Goal: Task Accomplishment & Management: Complete application form

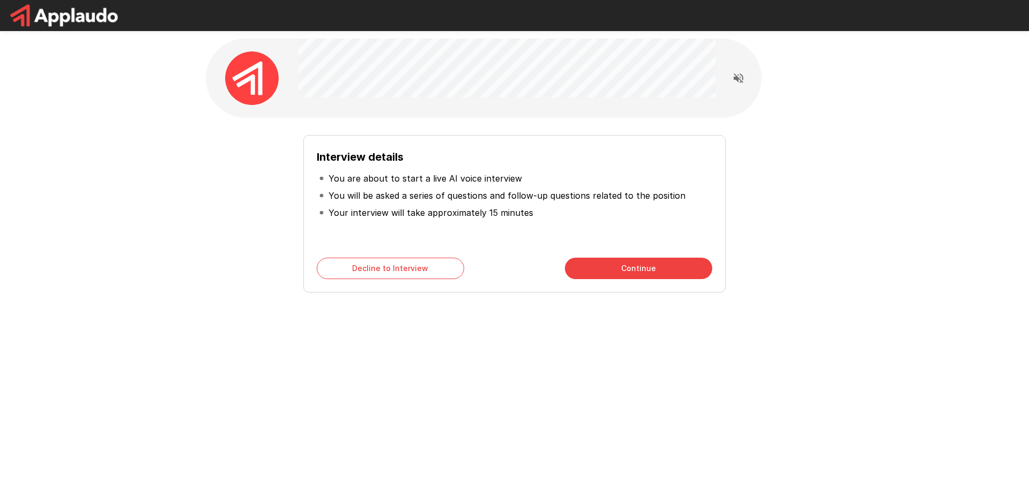
click at [617, 270] on button "Continue" at bounding box center [638, 268] width 147 height 21
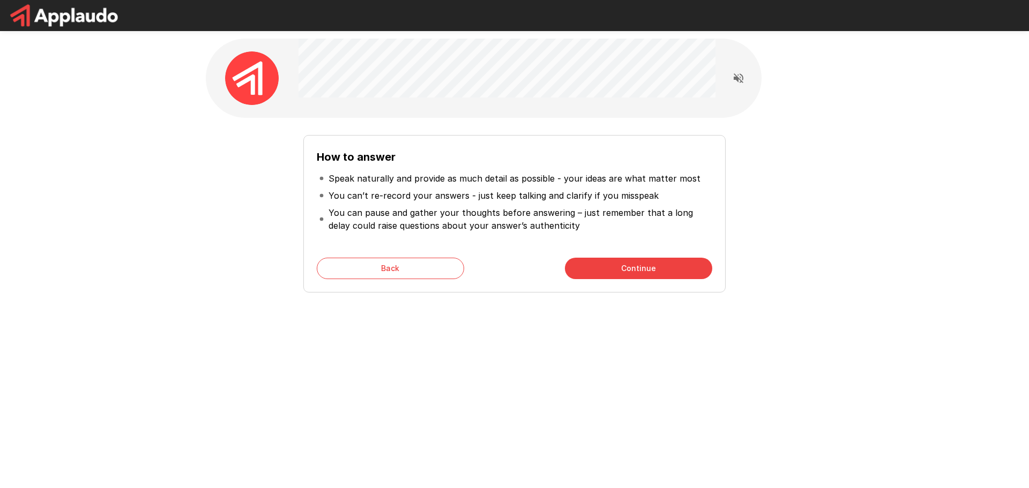
click at [604, 266] on button "Continue" at bounding box center [638, 268] width 147 height 21
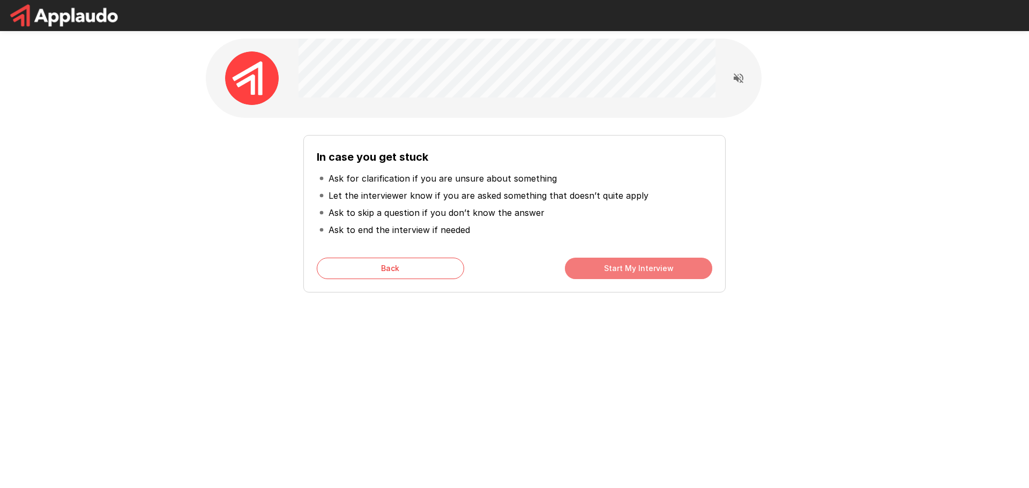
click at [623, 260] on button "Start My Interview" at bounding box center [638, 268] width 147 height 21
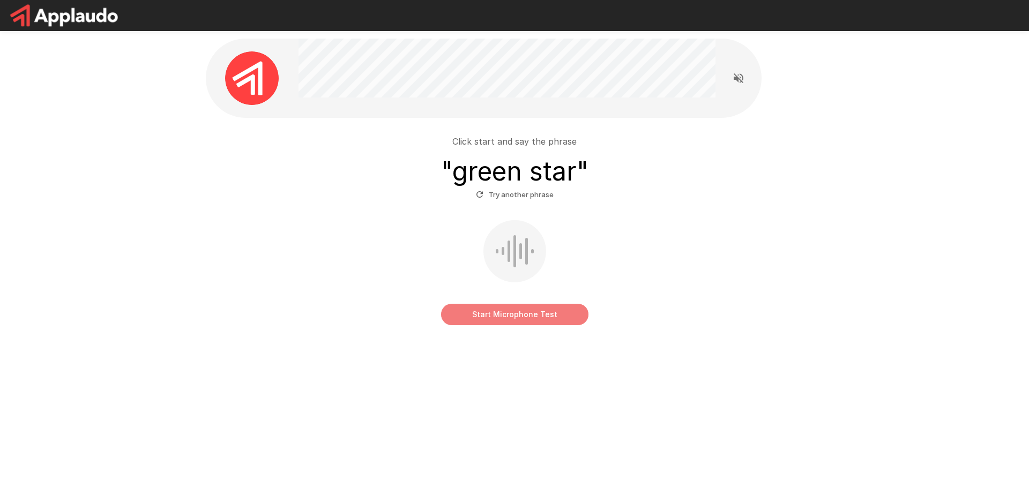
click at [538, 315] on button "Start Microphone Test" at bounding box center [514, 314] width 147 height 21
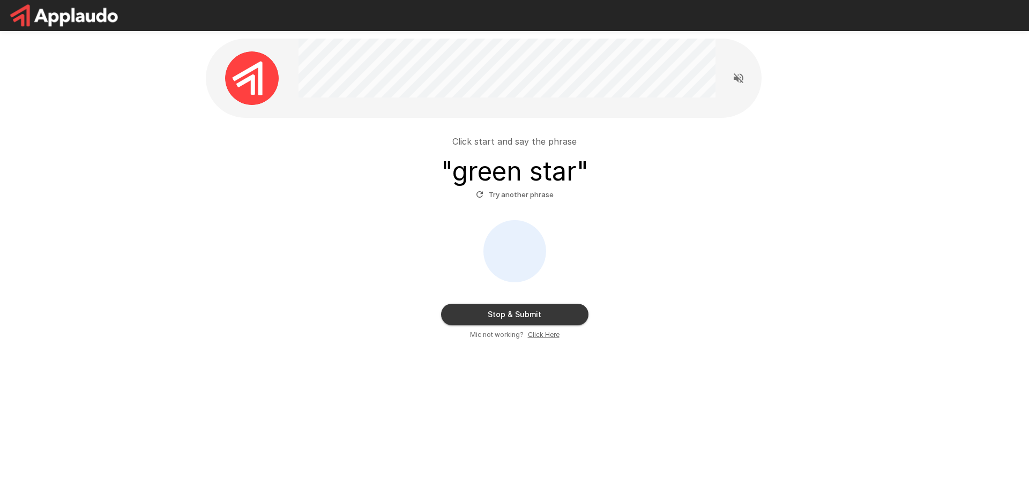
click at [564, 312] on button "Stop & Submit" at bounding box center [514, 314] width 147 height 21
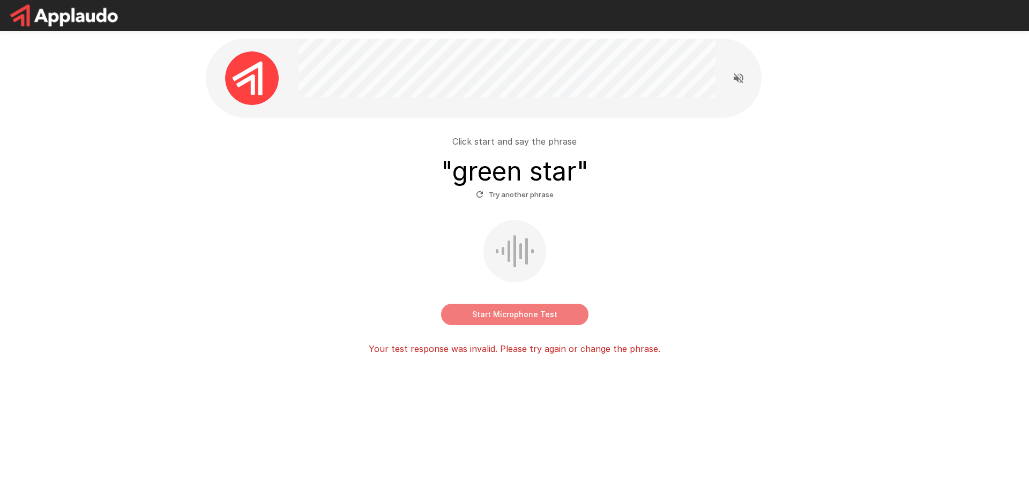
click at [540, 314] on button "Start Microphone Test" at bounding box center [514, 314] width 147 height 21
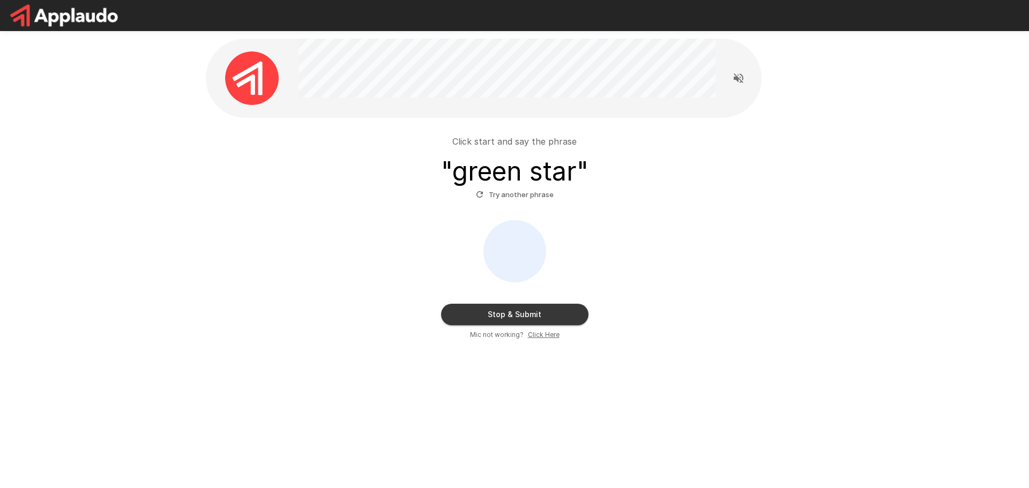
click at [542, 316] on button "Stop & Submit" at bounding box center [514, 314] width 147 height 21
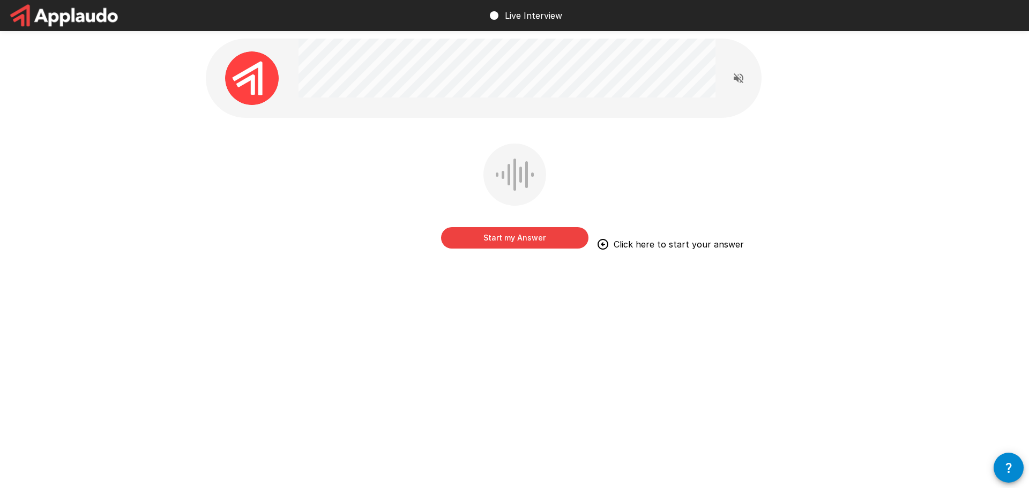
click at [479, 235] on button "Start my Answer" at bounding box center [514, 237] width 147 height 21
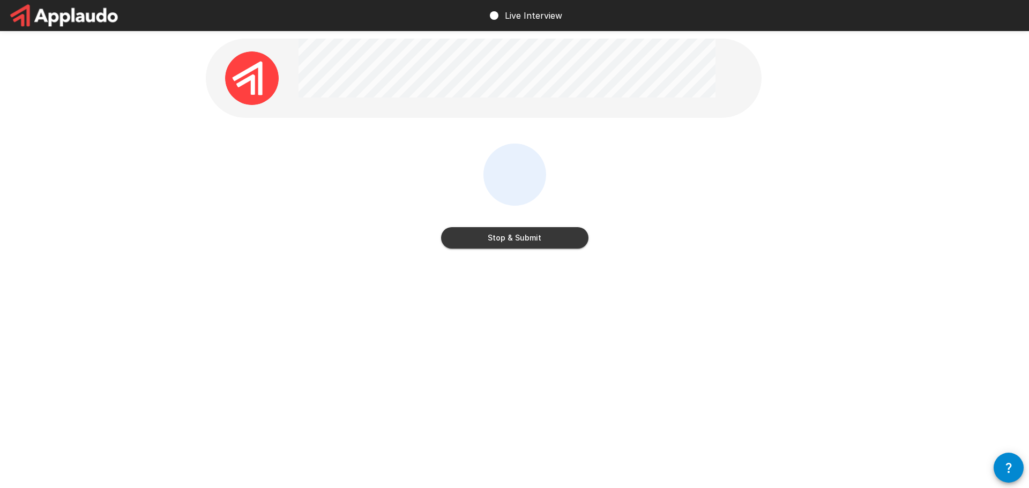
click at [521, 238] on button "Stop & Submit" at bounding box center [514, 237] width 147 height 21
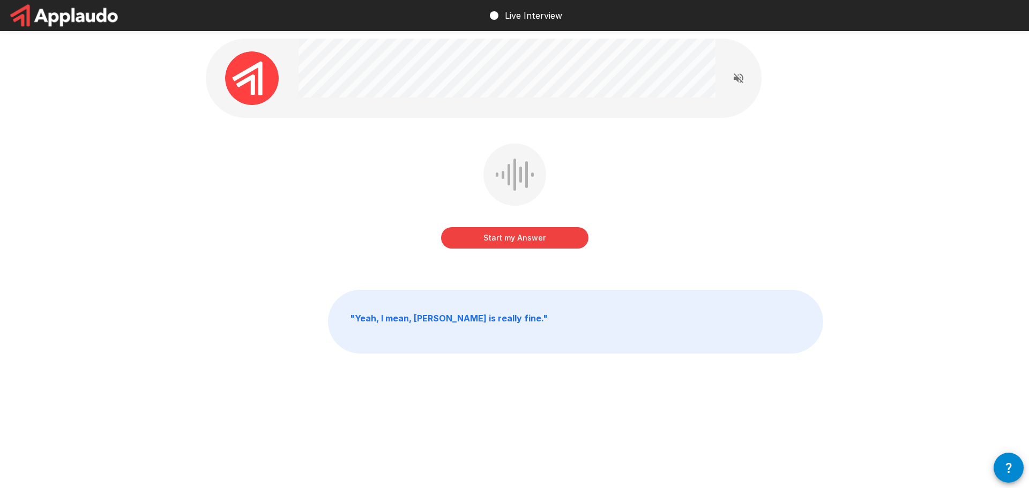
click at [498, 238] on button "Start my Answer" at bounding box center [514, 237] width 147 height 21
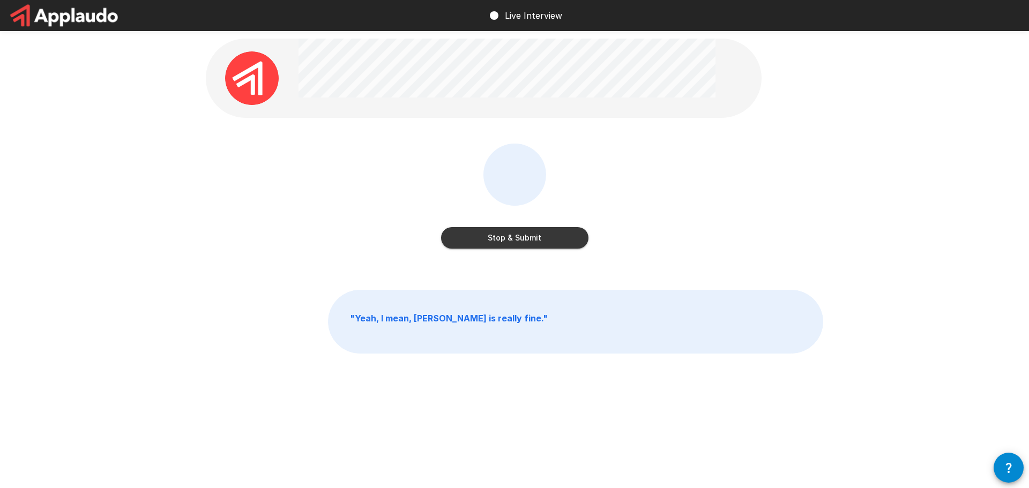
click at [519, 242] on button "Stop & Submit" at bounding box center [514, 237] width 147 height 21
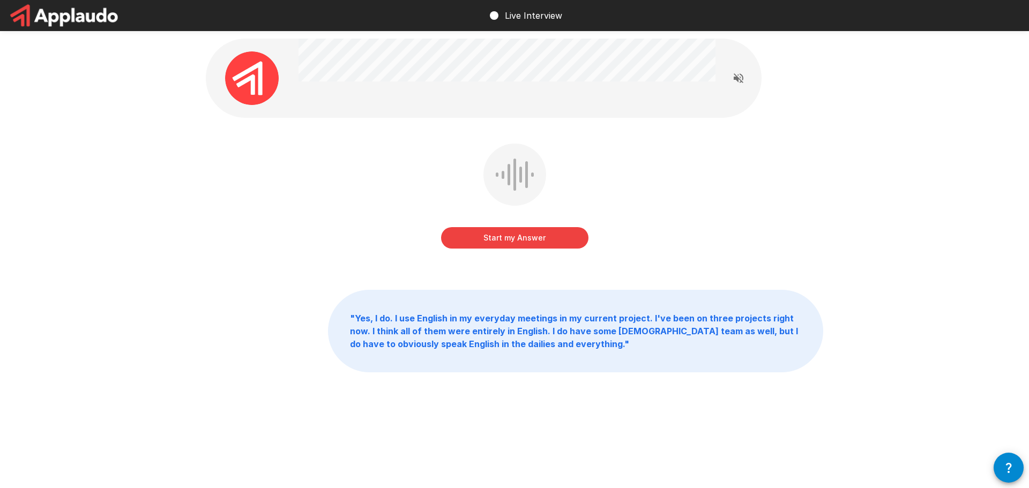
click at [497, 238] on button "Start my Answer" at bounding box center [514, 237] width 147 height 21
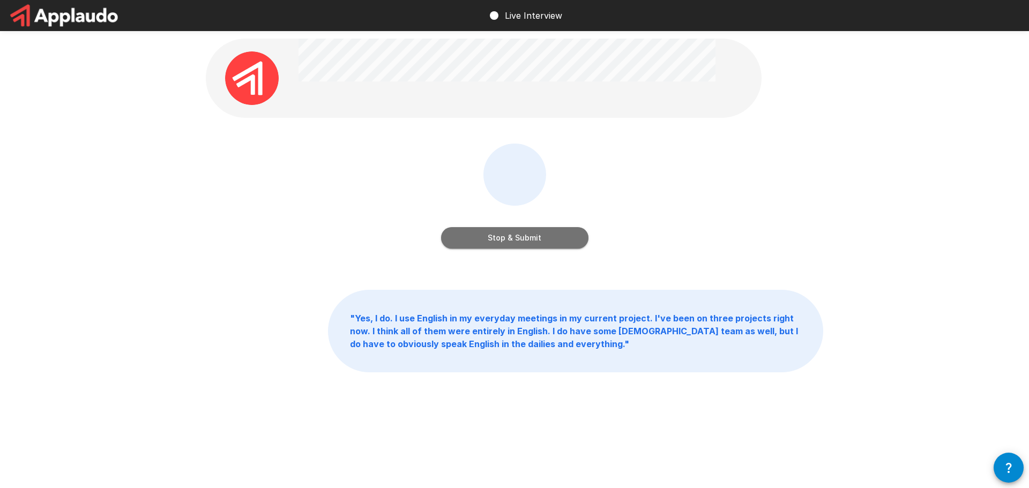
click at [501, 230] on button "Stop & Submit" at bounding box center [514, 237] width 147 height 21
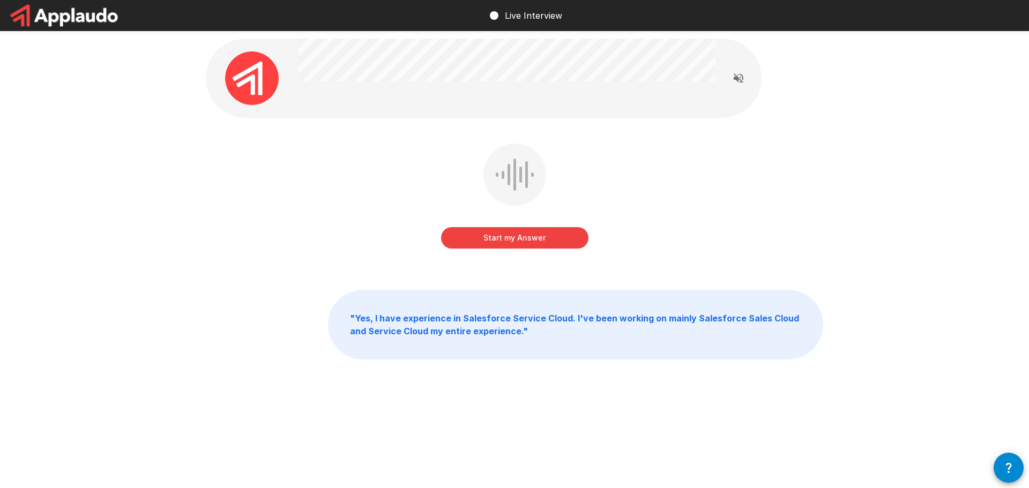
click at [491, 243] on button "Start my Answer" at bounding box center [514, 237] width 147 height 21
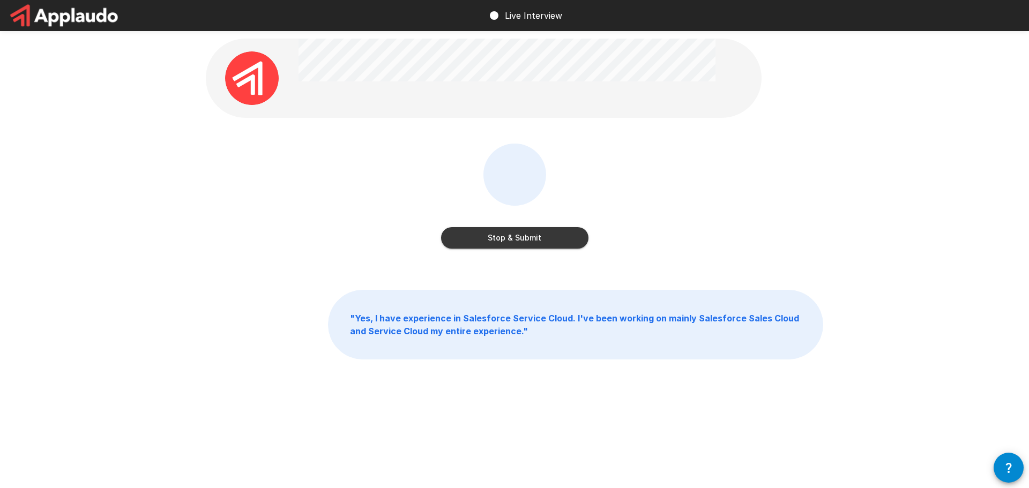
click at [520, 241] on button "Stop & Submit" at bounding box center [514, 237] width 147 height 21
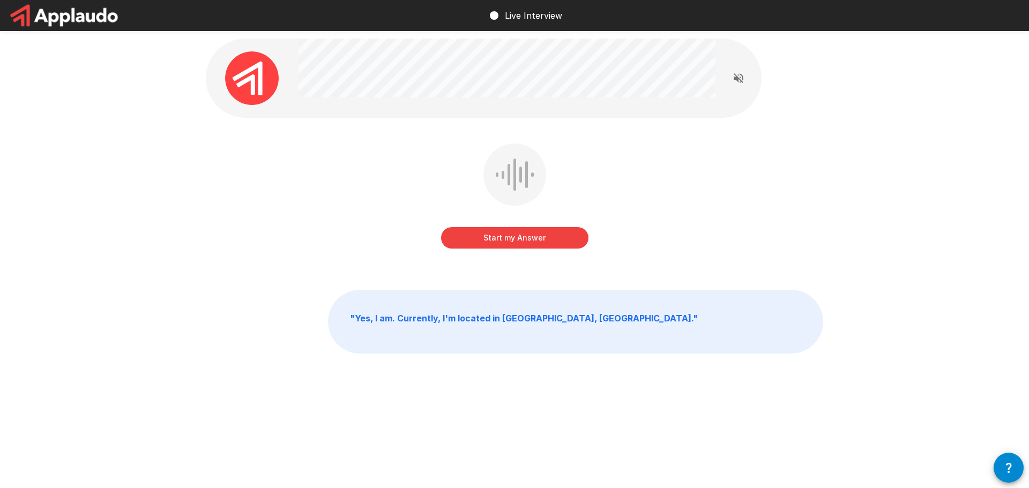
click at [491, 230] on button "Start my Answer" at bounding box center [514, 237] width 147 height 21
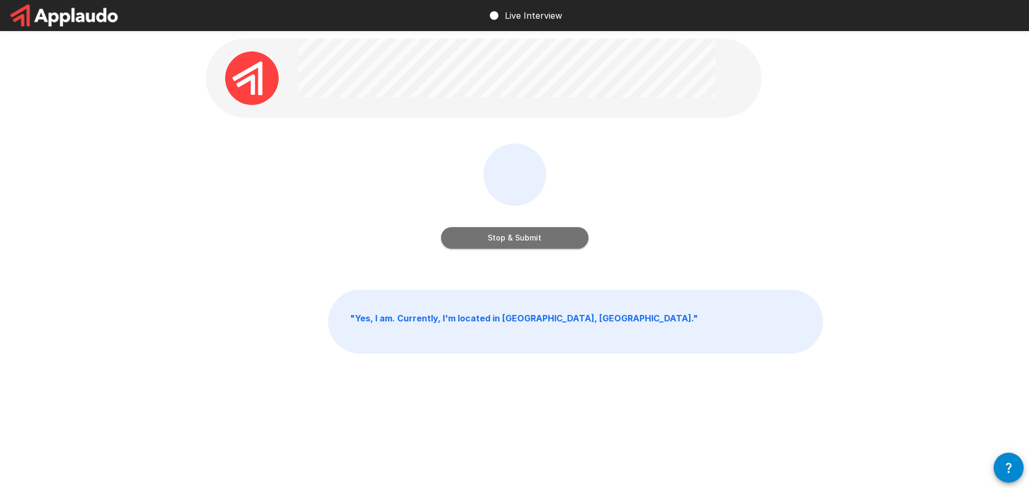
click at [505, 234] on button "Stop & Submit" at bounding box center [514, 237] width 147 height 21
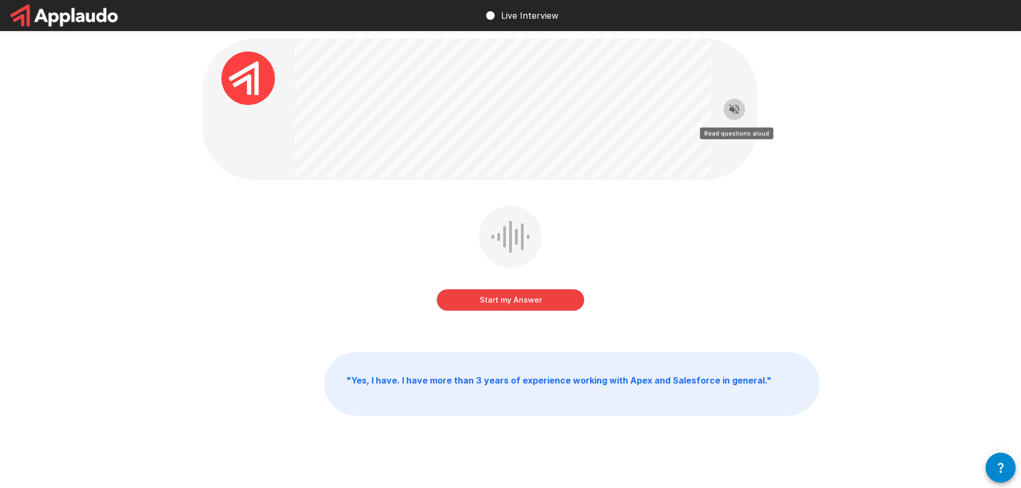
click at [733, 111] on icon "Read questions aloud" at bounding box center [734, 110] width 10 height 10
click at [737, 111] on icon "Stop reading questions aloud" at bounding box center [734, 109] width 13 height 13
click at [520, 305] on button "Start my Answer" at bounding box center [510, 299] width 147 height 21
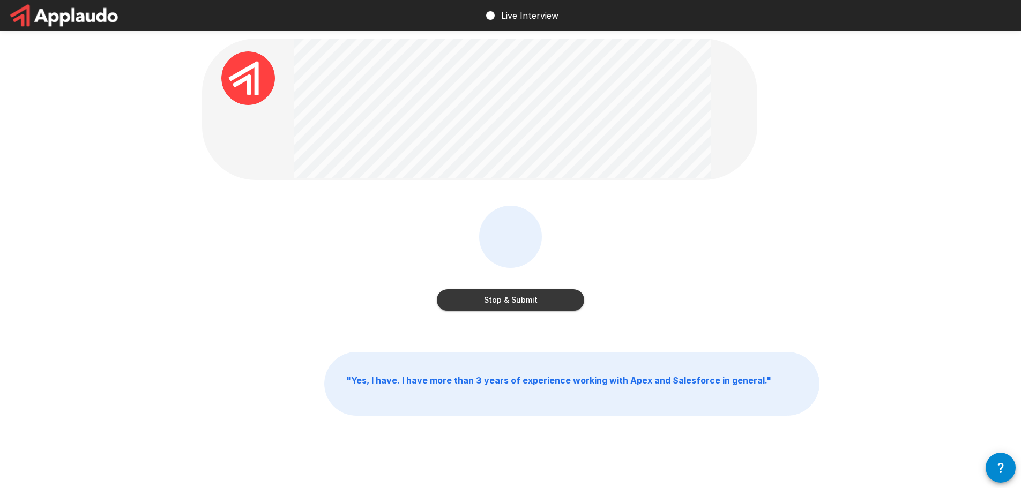
click at [506, 299] on button "Stop & Submit" at bounding box center [510, 299] width 147 height 21
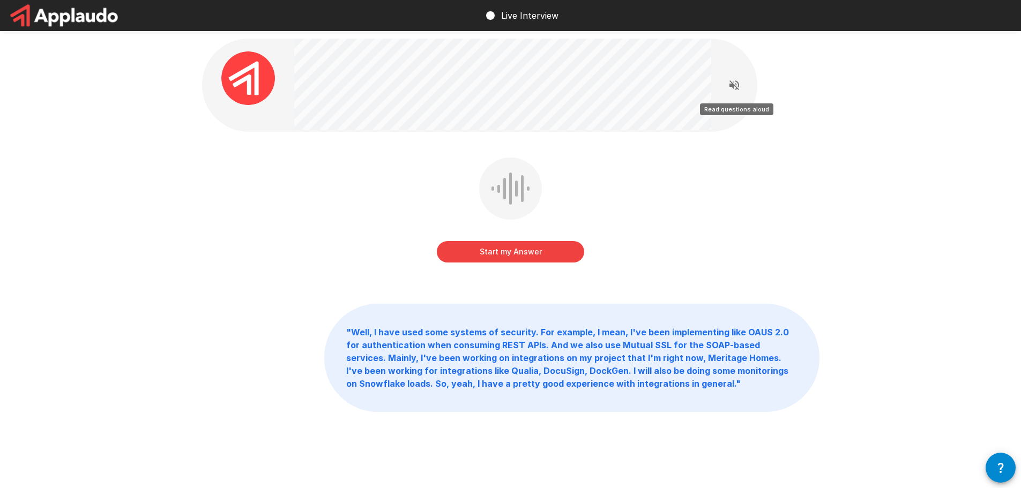
click at [739, 86] on icon "Read questions aloud" at bounding box center [734, 85] width 10 height 10
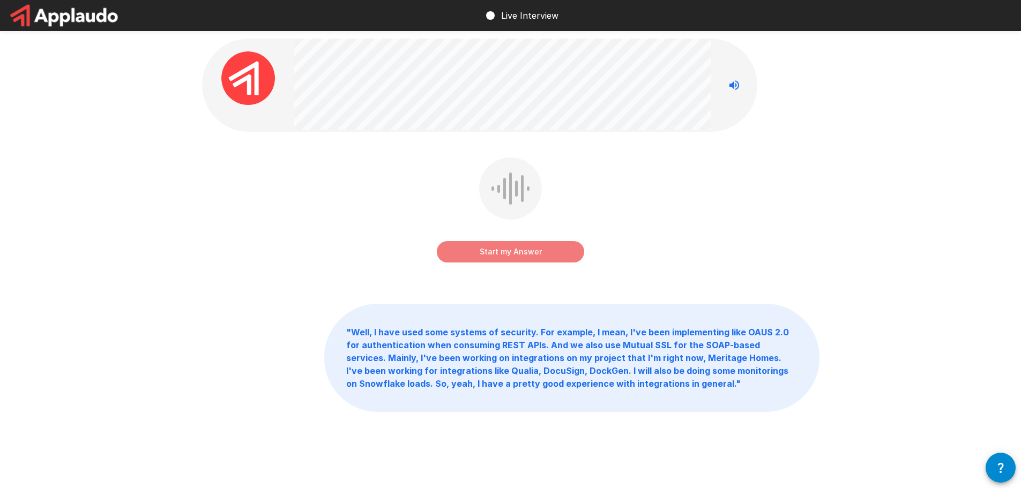
click at [539, 253] on button "Start my Answer" at bounding box center [510, 251] width 147 height 21
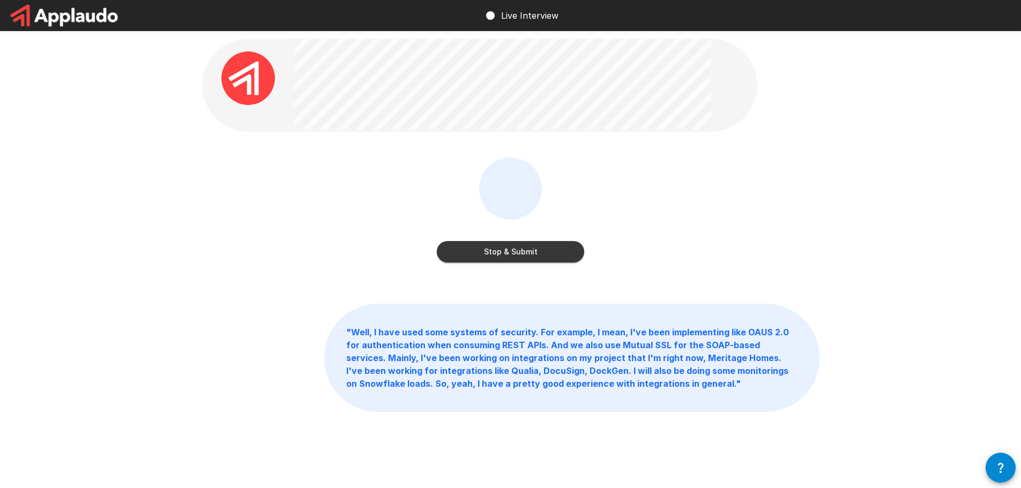
click at [540, 250] on button "Stop & Submit" at bounding box center [510, 251] width 147 height 21
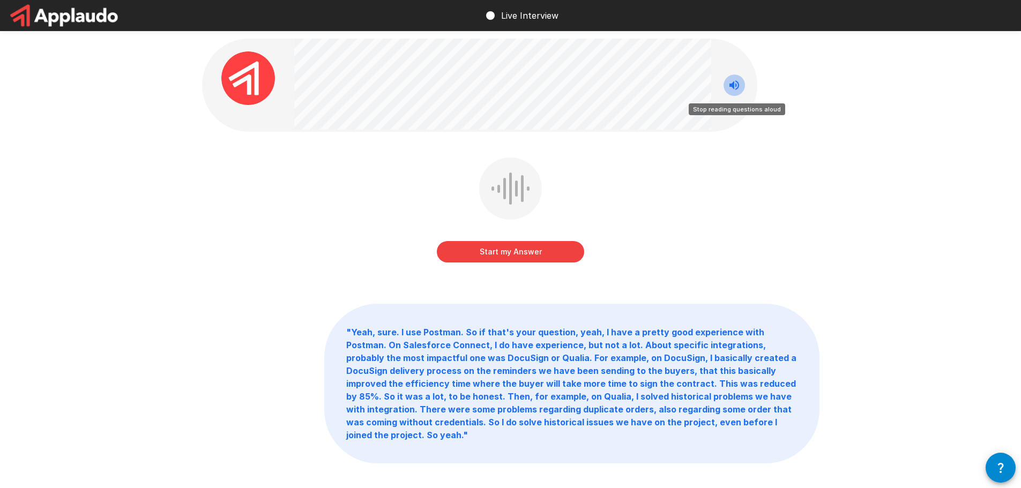
click at [731, 84] on icon "Stop reading questions aloud" at bounding box center [734, 85] width 10 height 10
click at [735, 87] on icon "Read questions aloud" at bounding box center [734, 85] width 13 height 13
click at [738, 84] on icon "Stop reading questions aloud" at bounding box center [734, 85] width 10 height 10
click at [491, 256] on button "Start my Answer" at bounding box center [510, 251] width 147 height 21
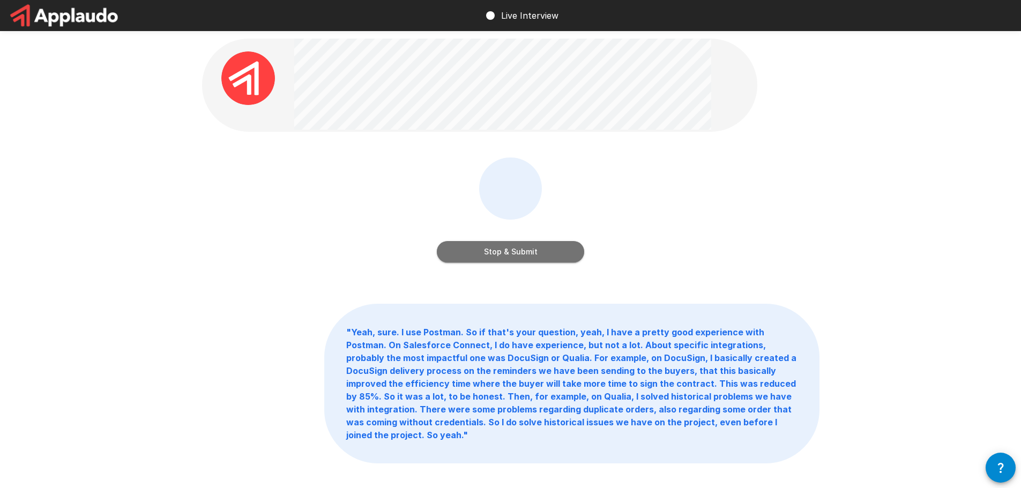
click at [530, 254] on button "Stop & Submit" at bounding box center [510, 251] width 147 height 21
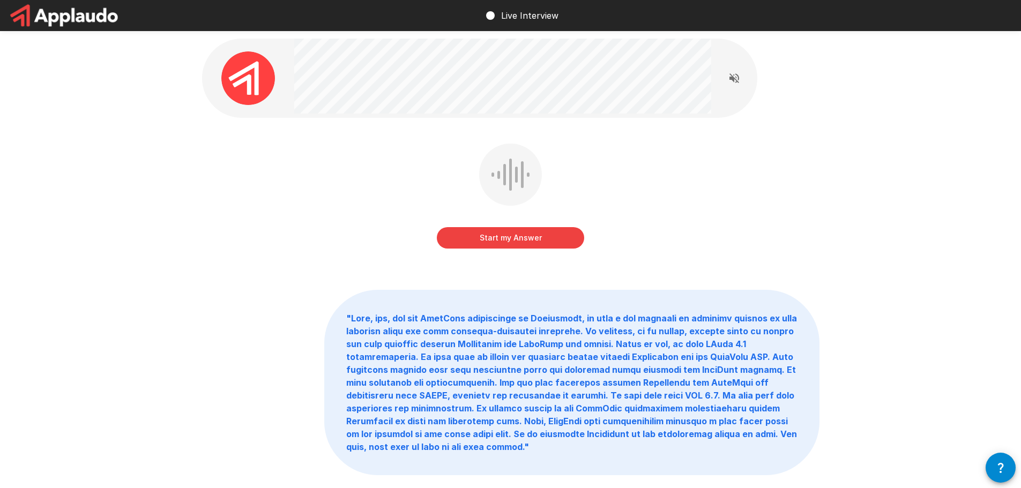
click at [738, 79] on icon "Read questions aloud" at bounding box center [734, 78] width 13 height 13
click at [737, 78] on icon "Stop reading questions aloud" at bounding box center [734, 78] width 13 height 13
click at [546, 234] on button "Start my Answer" at bounding box center [510, 237] width 147 height 21
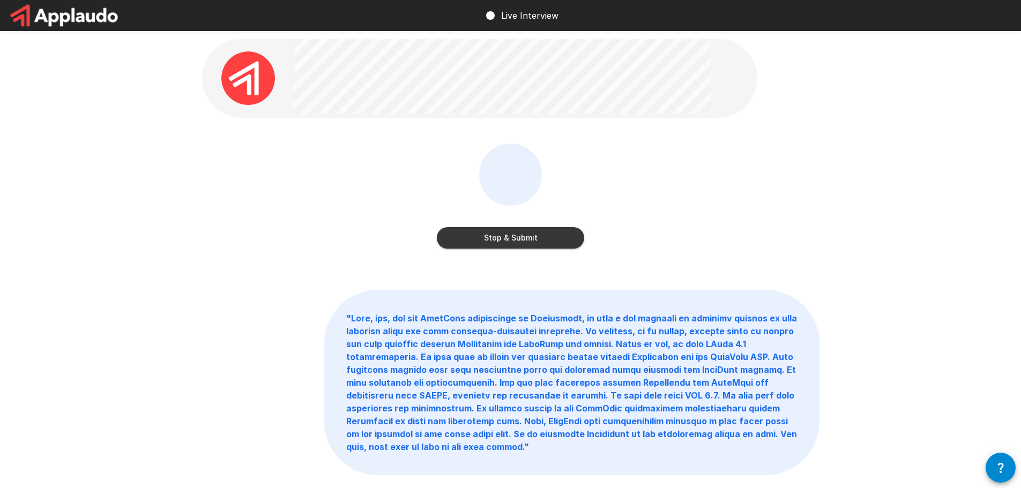
click at [525, 237] on button "Stop & Submit" at bounding box center [510, 237] width 147 height 21
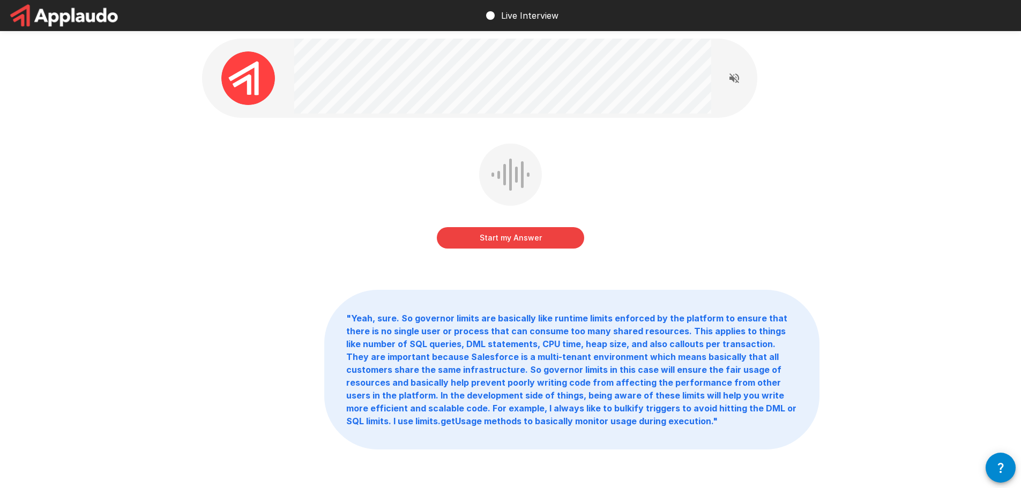
click at [465, 234] on button "Start my Answer" at bounding box center [510, 237] width 147 height 21
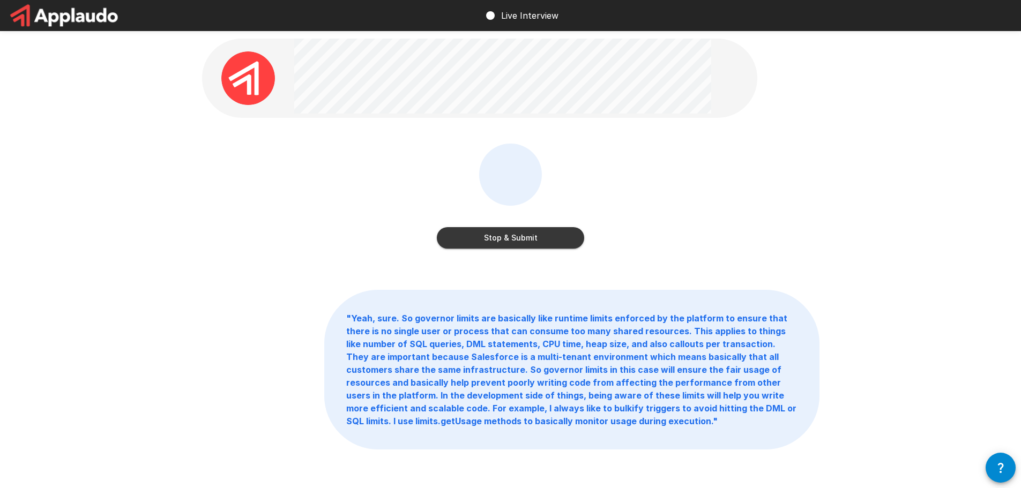
click at [523, 234] on button "Stop & Submit" at bounding box center [510, 237] width 147 height 21
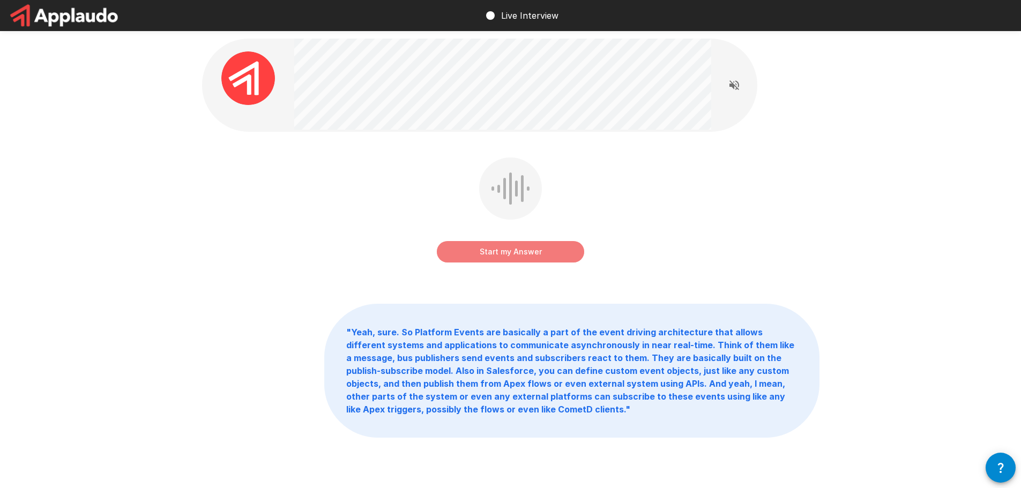
click at [494, 252] on button "Start my Answer" at bounding box center [510, 251] width 147 height 21
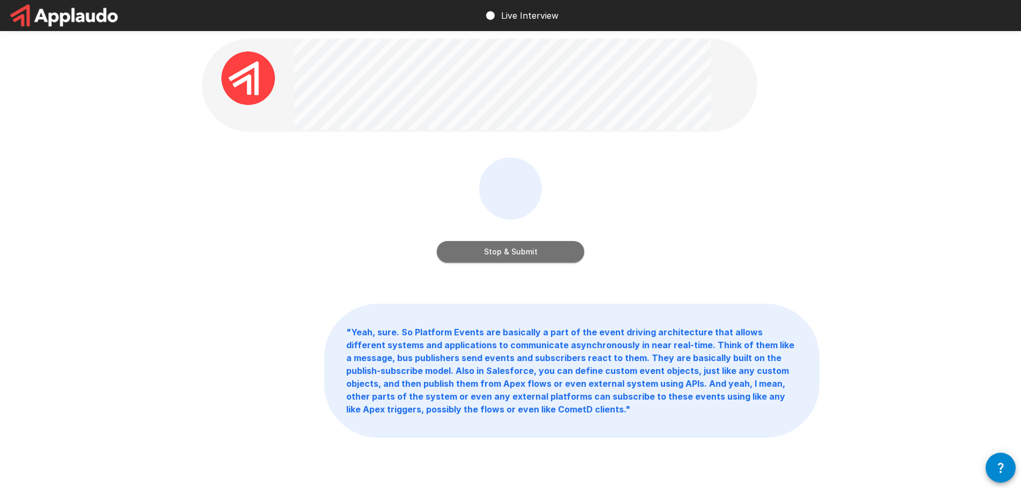
click at [536, 251] on button "Stop & Submit" at bounding box center [510, 251] width 147 height 21
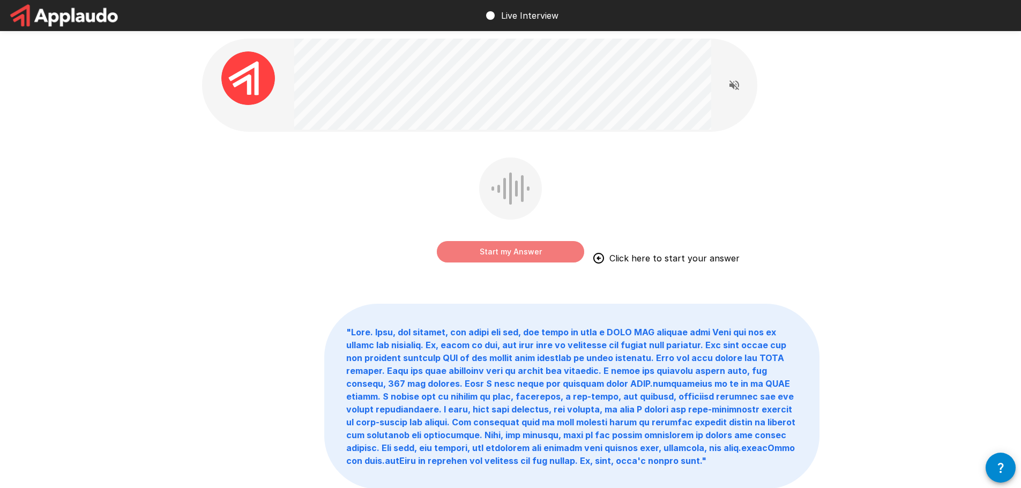
click at [480, 260] on button "Start my Answer" at bounding box center [510, 251] width 147 height 21
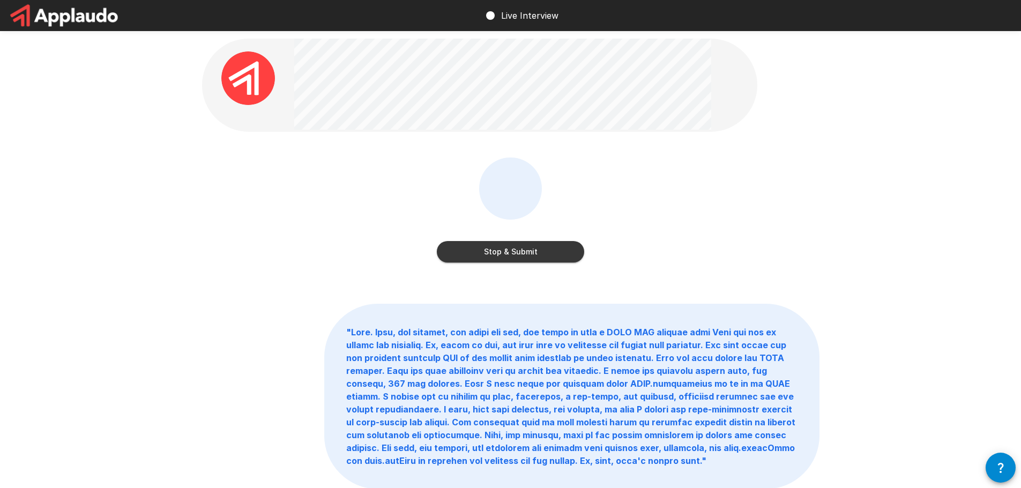
click at [476, 245] on button "Stop & Submit" at bounding box center [510, 251] width 147 height 21
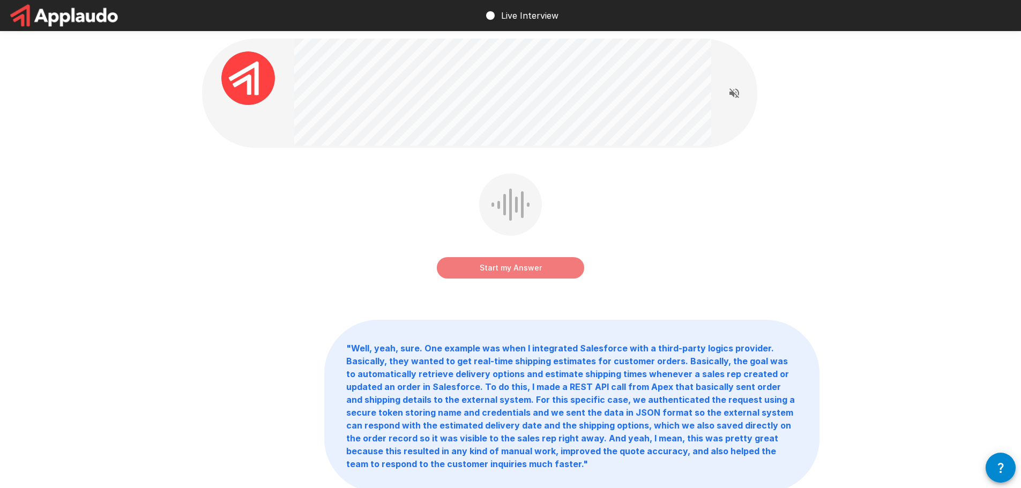
click at [493, 269] on button "Start my Answer" at bounding box center [510, 267] width 147 height 21
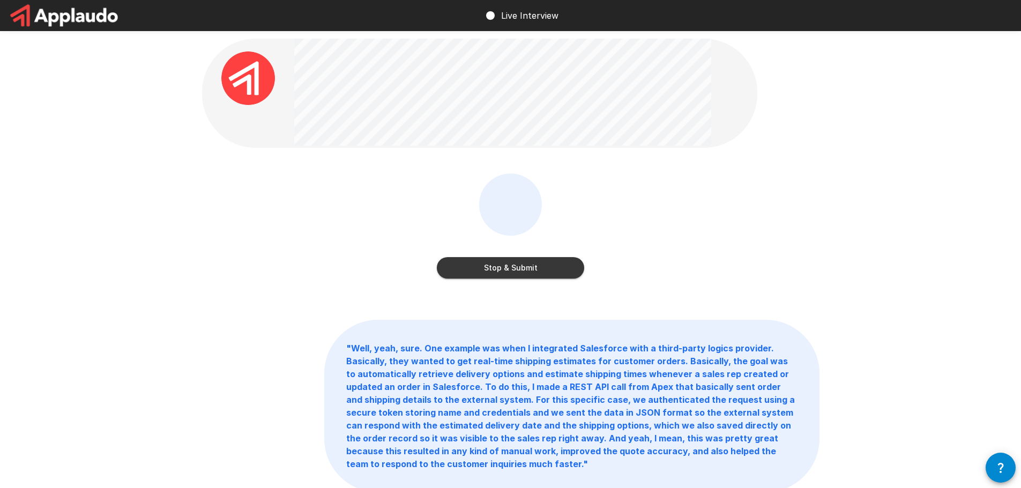
click at [453, 265] on button "Stop & Submit" at bounding box center [510, 267] width 147 height 21
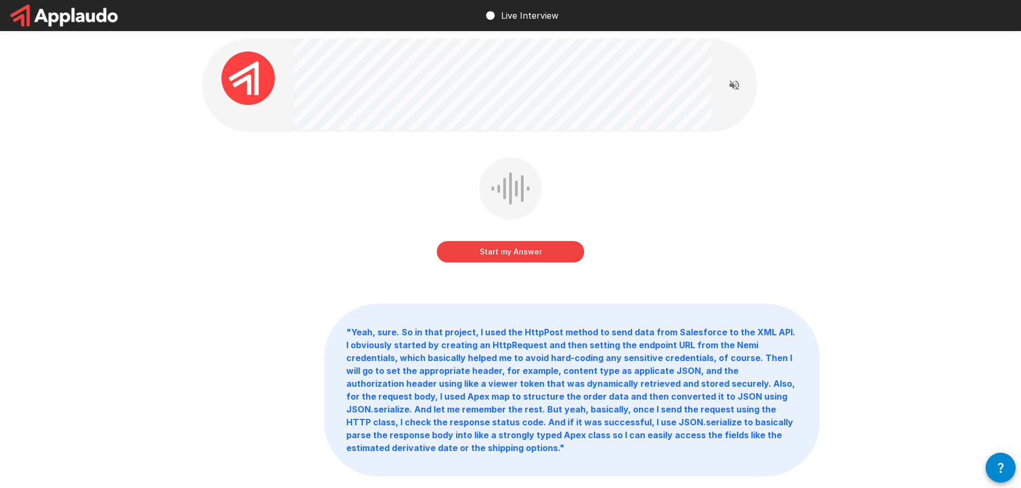
click at [465, 243] on button "Start my Answer" at bounding box center [510, 251] width 147 height 21
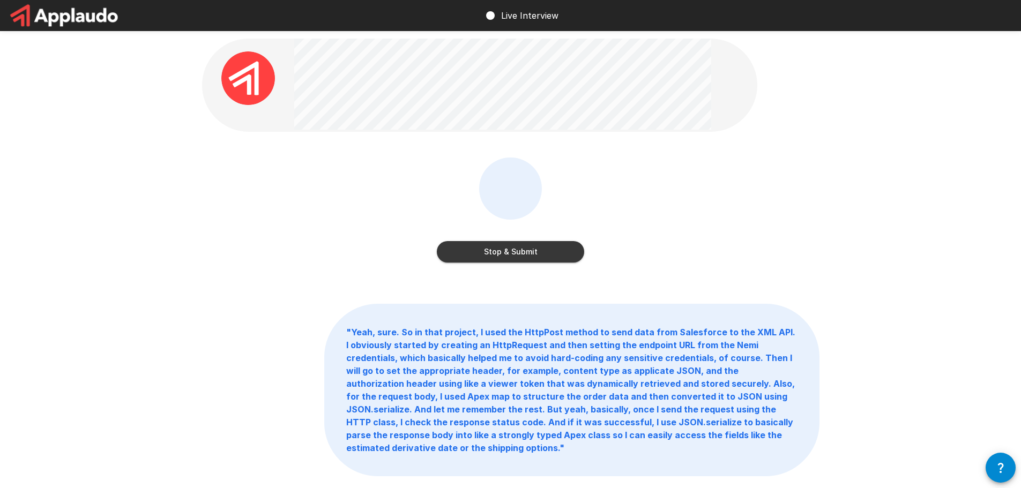
click at [482, 241] on div "Stop & Submit" at bounding box center [510, 241] width 147 height 43
click at [485, 244] on button "Stop & Submit" at bounding box center [510, 251] width 147 height 21
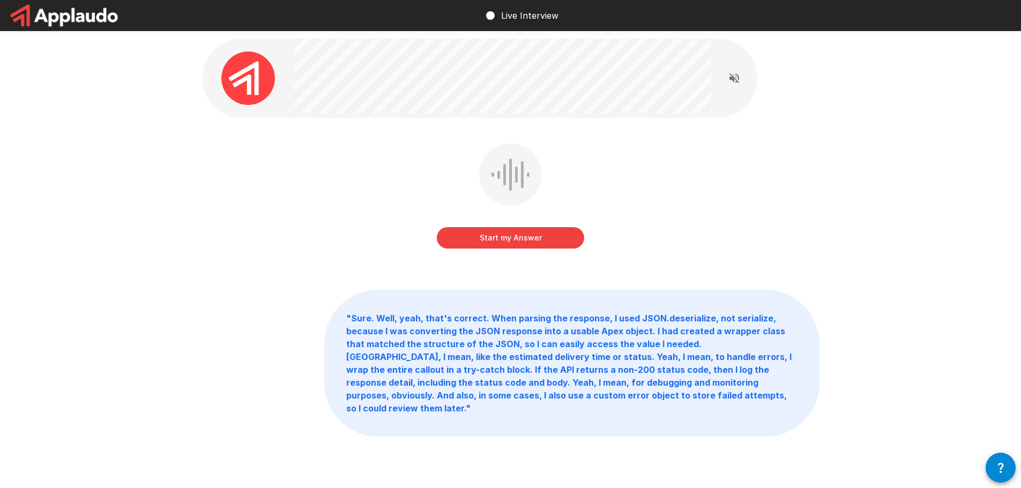
click at [482, 236] on button "Start my Answer" at bounding box center [510, 237] width 147 height 21
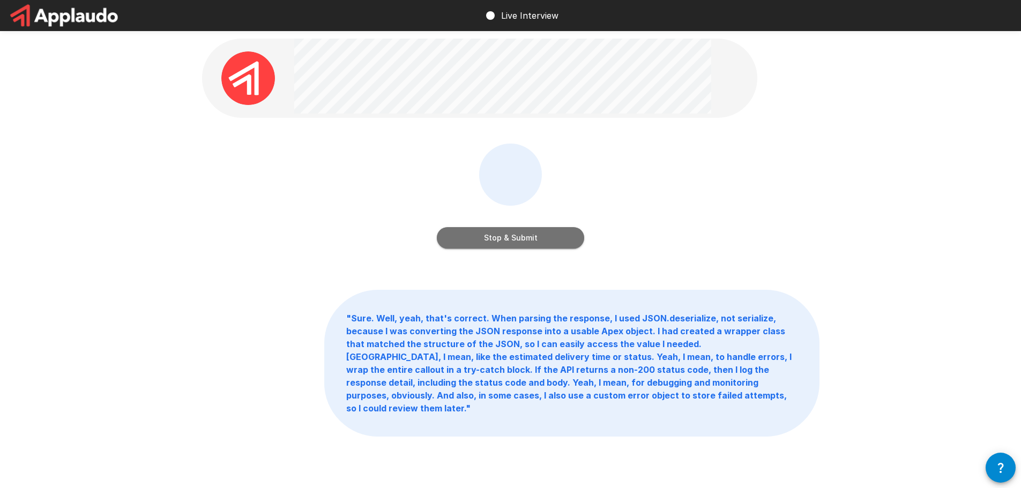
click at [516, 233] on button "Stop & Submit" at bounding box center [510, 237] width 147 height 21
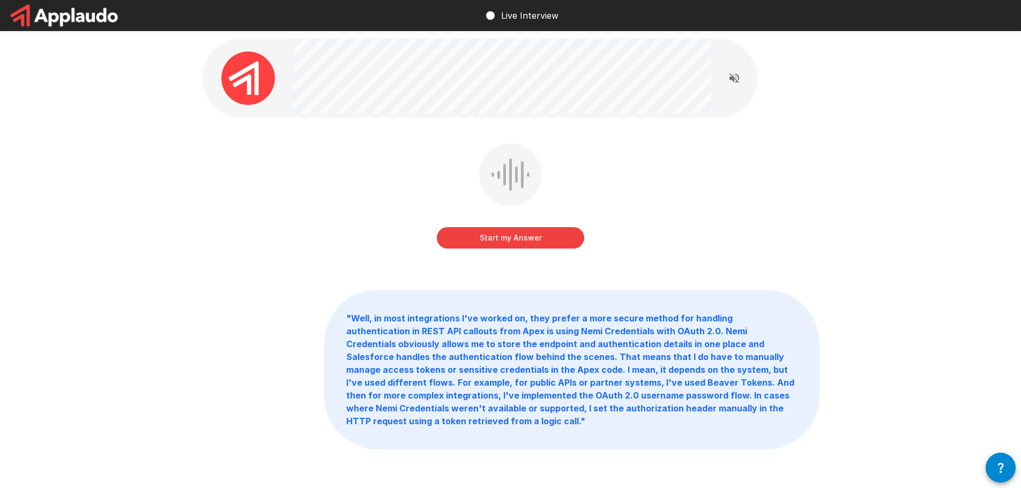
click at [497, 239] on button "Start my Answer" at bounding box center [510, 237] width 147 height 21
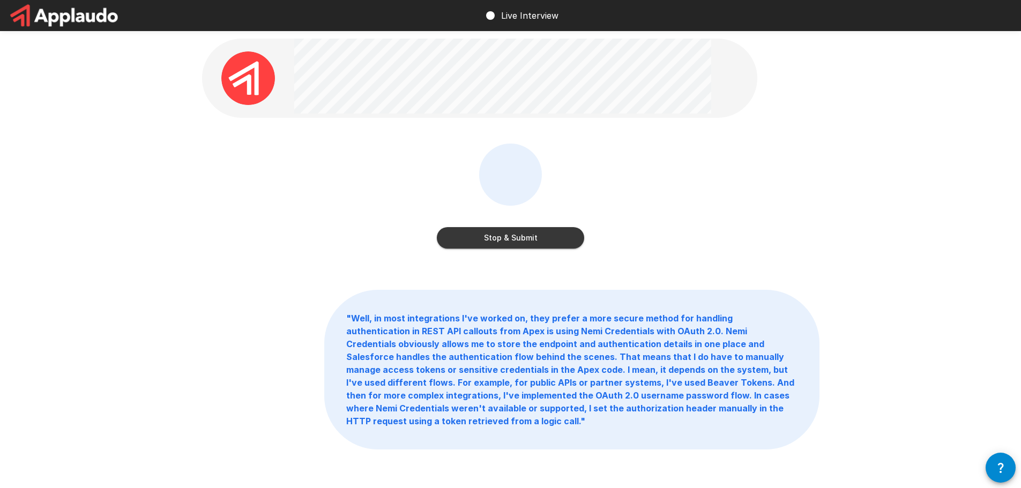
click at [551, 247] on button "Stop & Submit" at bounding box center [510, 237] width 147 height 21
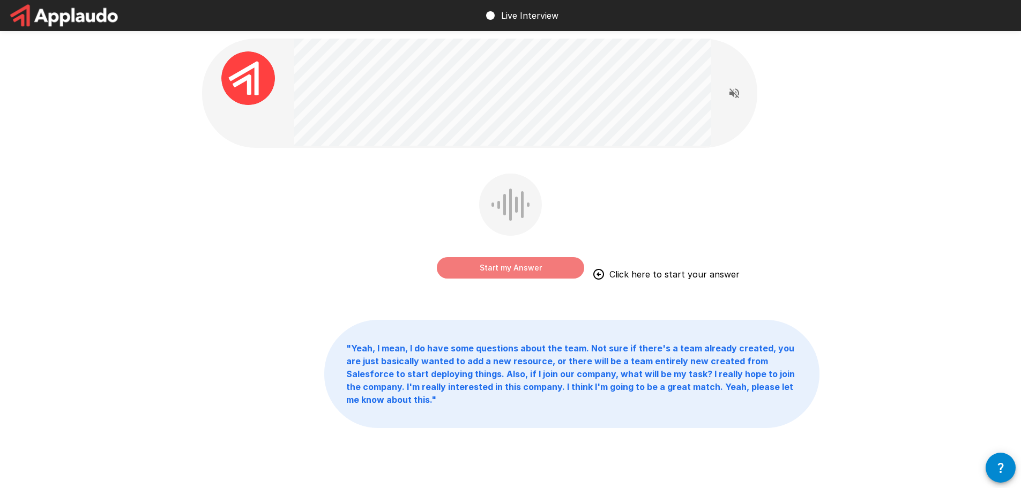
click at [484, 270] on button "Start my Answer" at bounding box center [510, 267] width 147 height 21
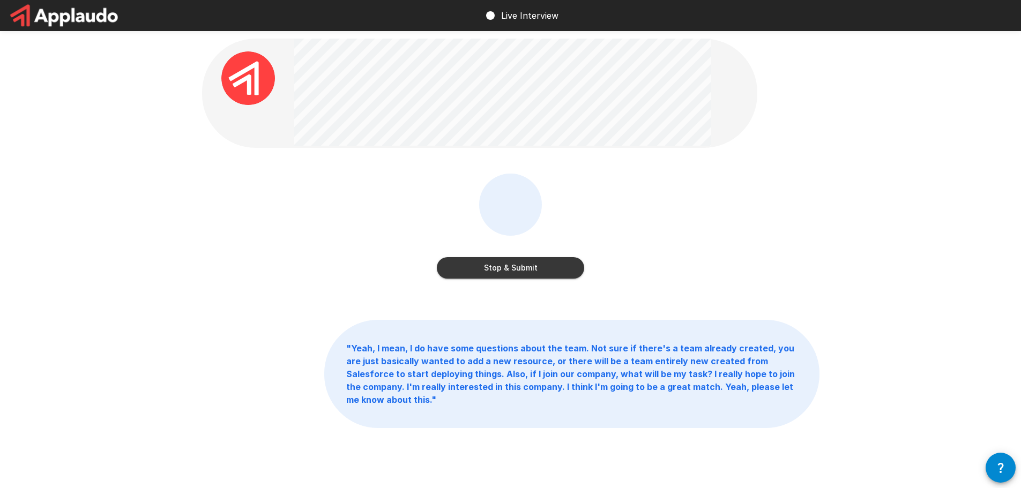
click at [550, 272] on button "Stop & Submit" at bounding box center [510, 267] width 147 height 21
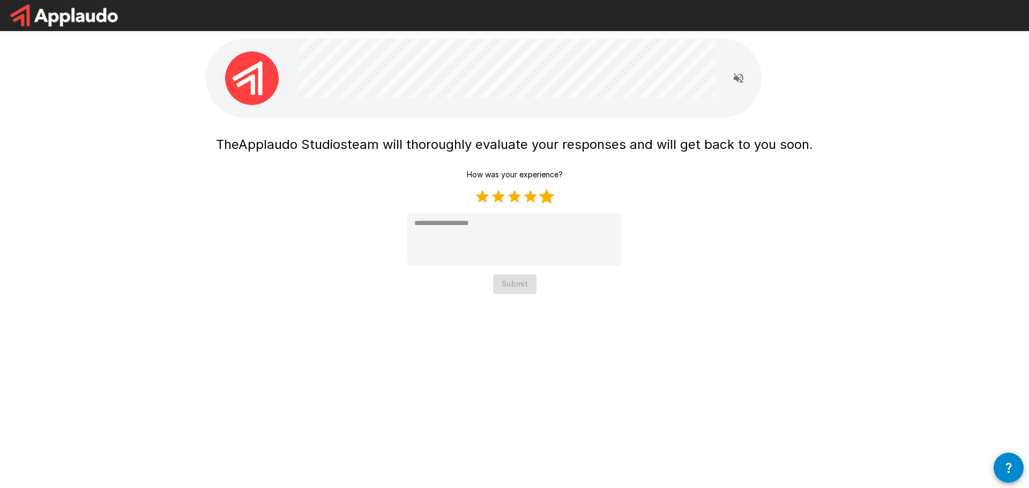
click at [552, 200] on label "5 Stars" at bounding box center [547, 197] width 16 height 16
type textarea "*"
click at [525, 282] on button "Submit" at bounding box center [514, 284] width 43 height 20
